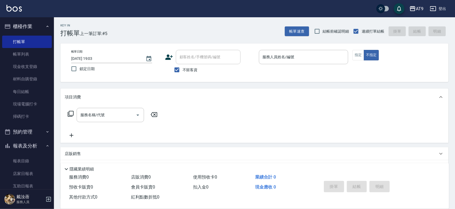
click at [201, 29] on div "Key In 打帳單 上一筆訂單:#5 帳單速查 結帳前確認明細 連續打單結帳 掛單 結帳 明細" at bounding box center [251, 27] width 395 height 20
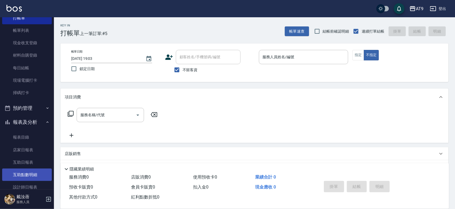
scroll to position [77, 0]
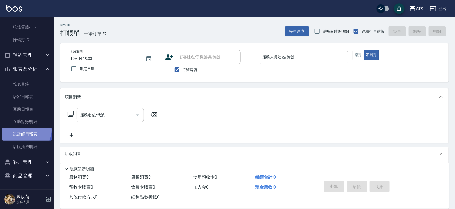
click at [25, 130] on link "設計師日報表" at bounding box center [27, 134] width 50 height 12
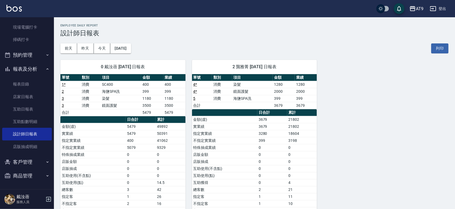
click at [324, 180] on div "0 戴汝蓓 [DATE] 日報表 單號 類別 項目 金額 業績 1 * 消費 SC400 400 400 2 消費 海鹽SPA洗 399 399 3 消費 染…" at bounding box center [251, 143] width 395 height 181
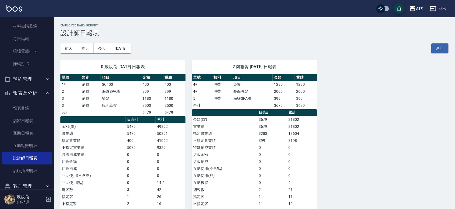
scroll to position [43, 0]
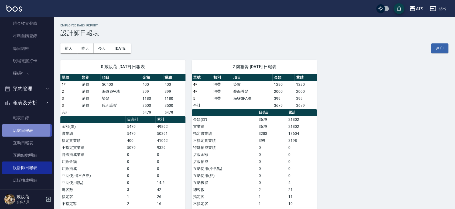
click at [18, 129] on link "店家日報表" at bounding box center [27, 130] width 50 height 12
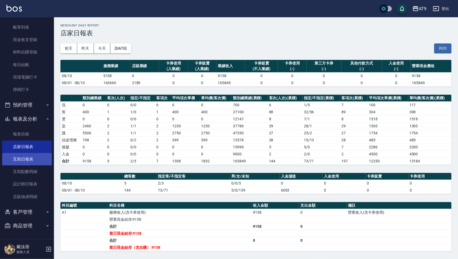
click at [24, 160] on link "互助日報表" at bounding box center [27, 159] width 50 height 12
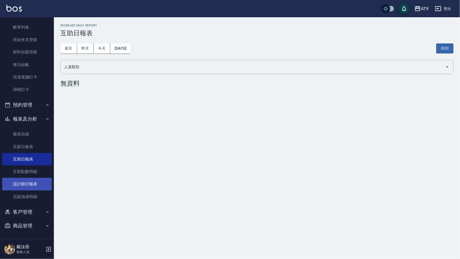
click at [22, 182] on link "設計師日報表" at bounding box center [27, 184] width 50 height 12
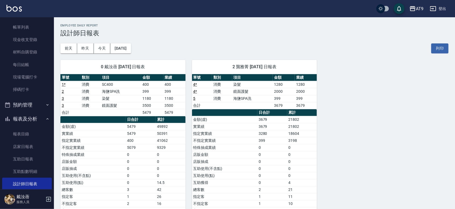
click at [48, 197] on icon "button" at bounding box center [48, 199] width 5 height 5
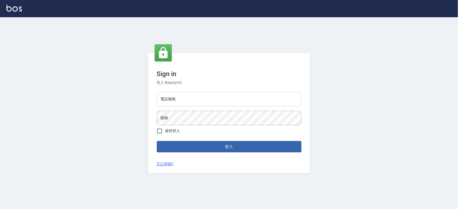
click at [174, 98] on input "電話號碼" at bounding box center [229, 99] width 145 height 15
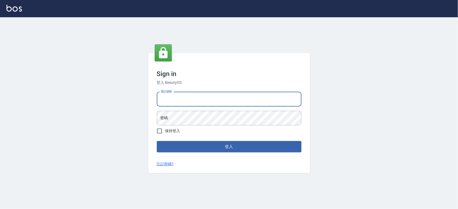
type input "0975151920"
